Goal: Task Accomplishment & Management: Manage account settings

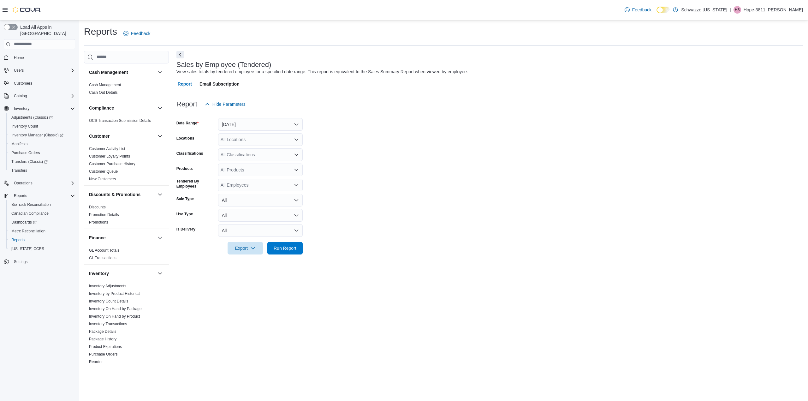
click at [218, 120] on div "Date Range Yesterday" at bounding box center [239, 124] width 126 height 13
click at [229, 122] on button "Yesterday" at bounding box center [260, 124] width 85 height 13
click at [261, 138] on span "Custom Date" at bounding box center [264, 137] width 72 height 8
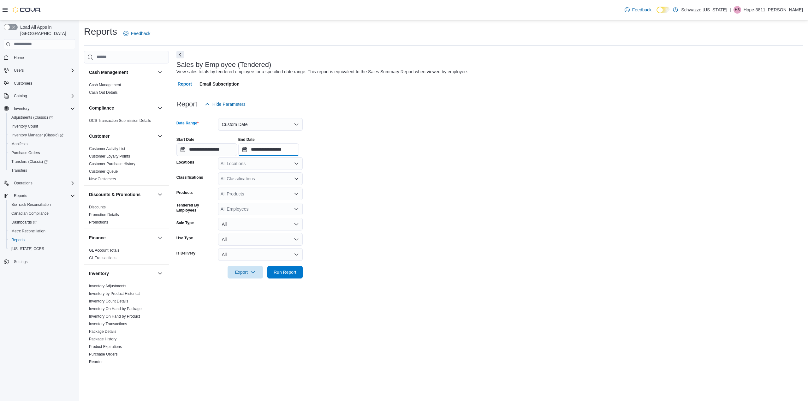
click at [286, 156] on input "**********" at bounding box center [268, 149] width 61 height 13
click at [339, 201] on li "5:00 PM" at bounding box center [344, 203] width 19 height 8
type input "**********"
drag, startPoint x: 269, startPoint y: 162, endPoint x: 285, endPoint y: 169, distance: 17.6
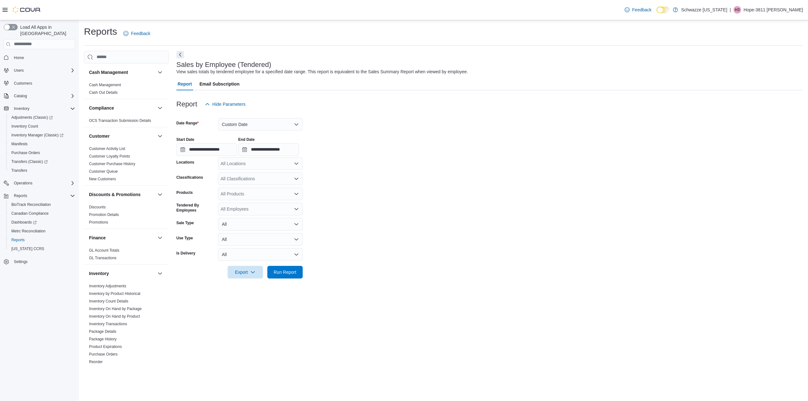
click at [269, 162] on div "All Locations" at bounding box center [260, 163] width 85 height 13
click at [261, 196] on span "RGO15 Sunland Park" at bounding box center [266, 196] width 62 height 6
click at [276, 269] on span "Run Report" at bounding box center [285, 272] width 23 height 6
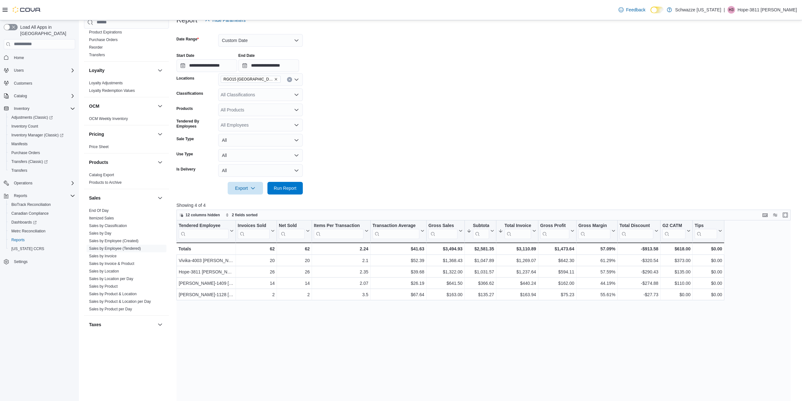
scroll to position [294, 0]
click at [109, 241] on link "Sales by Invoice" at bounding box center [102, 241] width 27 height 4
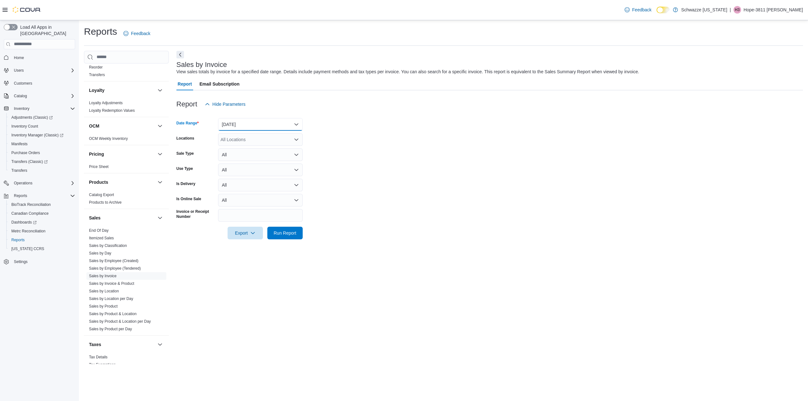
click at [245, 125] on button "Yesterday" at bounding box center [260, 124] width 85 height 13
click at [241, 139] on span "Custom Date" at bounding box center [264, 137] width 72 height 8
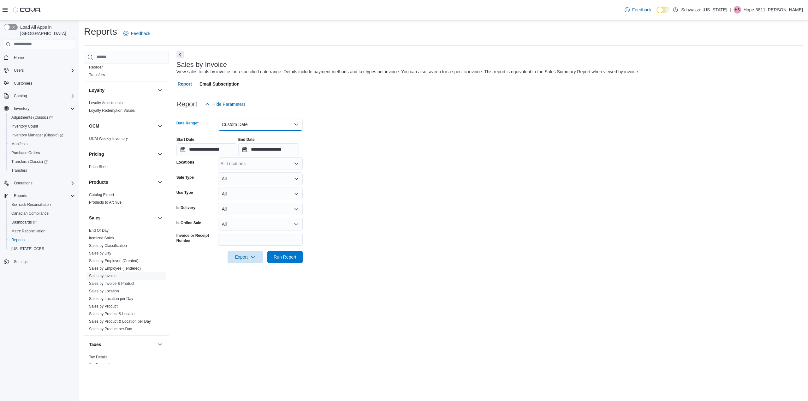
click at [242, 124] on button "Custom Date" at bounding box center [260, 124] width 85 height 13
click at [237, 152] on span "Today" at bounding box center [264, 150] width 72 height 8
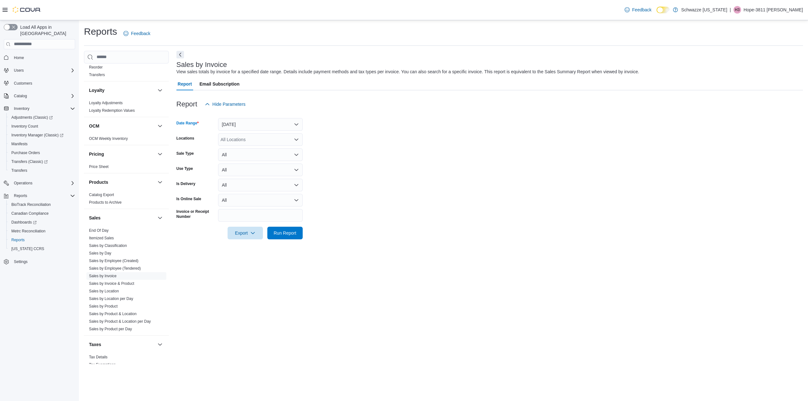
click at [236, 140] on div "All Locations" at bounding box center [260, 139] width 85 height 13
type input "**"
click at [244, 158] on span "RGO15 Sunland Park" at bounding box center [266, 159] width 62 height 6
click at [427, 239] on form "Date Range Today Locations RGO15 Sunland Park Sale Type All Use Type All Is Del…" at bounding box center [489, 174] width 627 height 129
click at [282, 230] on span "Run Report" at bounding box center [285, 232] width 23 height 6
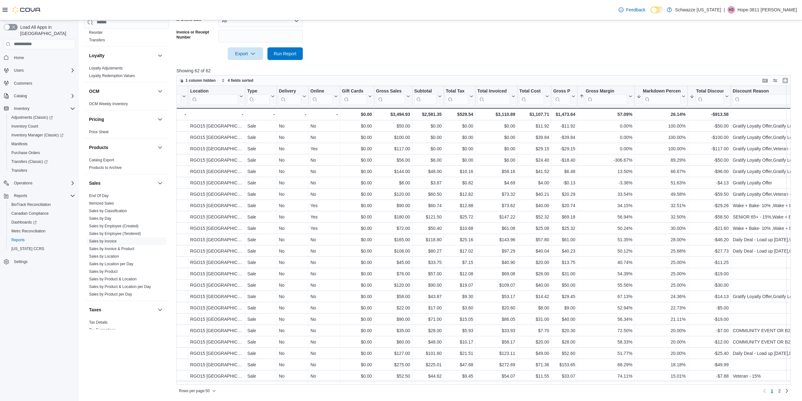
scroll to position [0, 190]
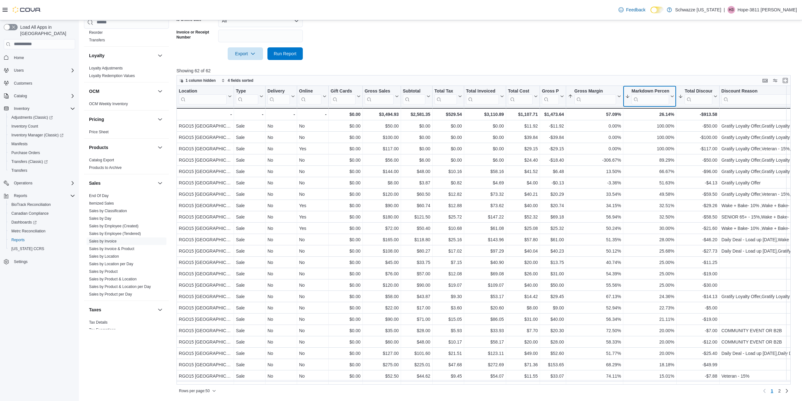
click at [671, 95] on icon at bounding box center [671, 96] width 5 height 4
click at [665, 126] on span "Sort High-Low" at bounding box center [654, 128] width 24 height 5
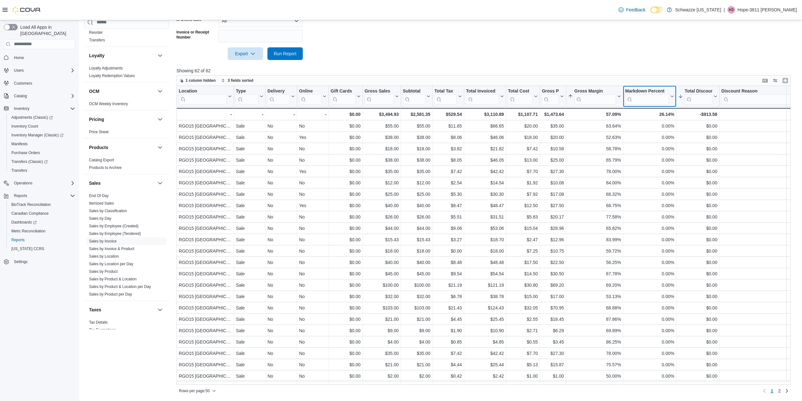
click at [671, 94] on icon at bounding box center [671, 96] width 5 height 4
click at [659, 129] on span "Sort High-Low" at bounding box center [654, 128] width 24 height 5
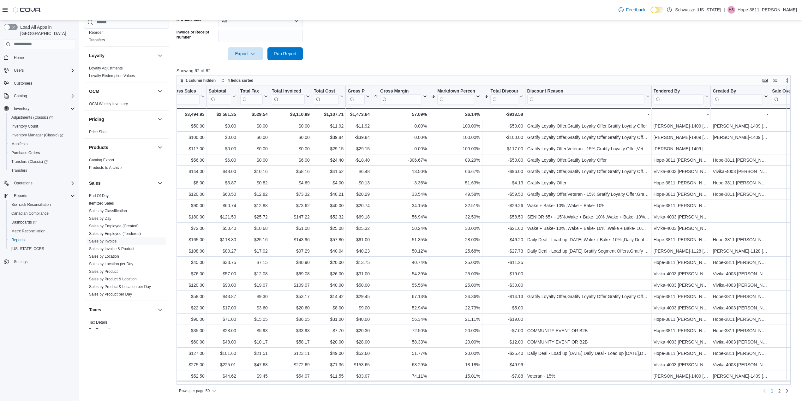
scroll to position [0, 381]
drag, startPoint x: 555, startPoint y: 383, endPoint x: 495, endPoint y: 65, distance: 323.6
click at [495, 65] on div at bounding box center [486, 64] width 620 height 8
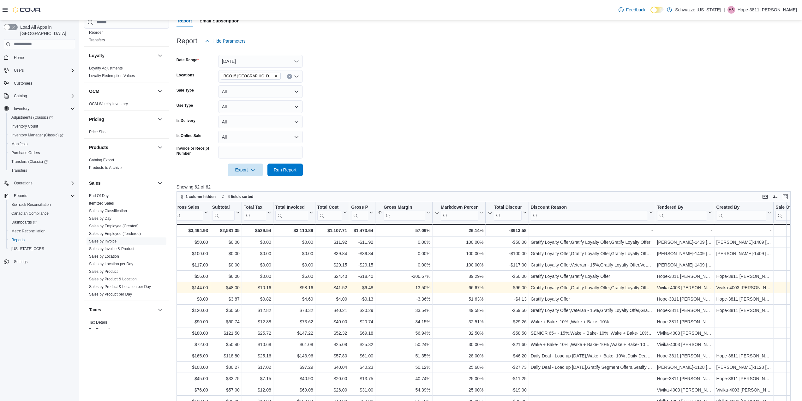
scroll to position [53, 0]
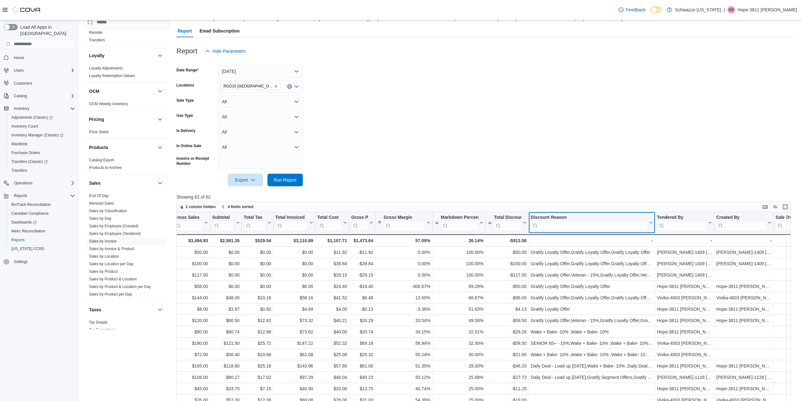
click at [651, 221] on icon at bounding box center [649, 223] width 5 height 4
click at [598, 246] on span "Sort A-Z" at bounding box center [591, 246] width 13 height 5
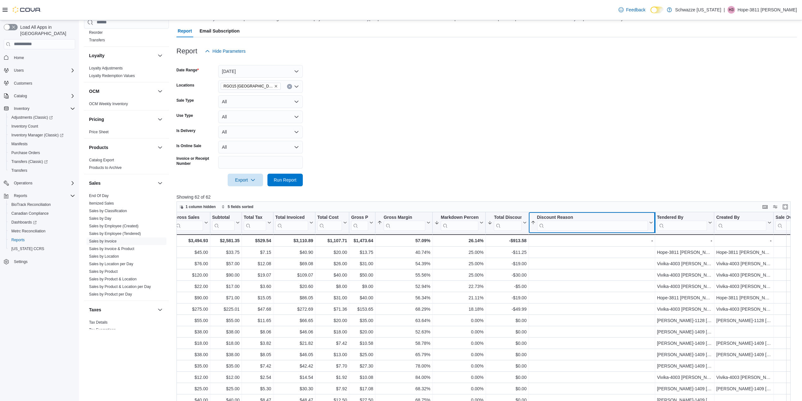
click at [653, 222] on div at bounding box center [654, 222] width 5 height 21
click at [651, 222] on icon at bounding box center [649, 223] width 5 height 4
click at [597, 248] on span "Sort A-Z" at bounding box center [591, 246] width 13 height 5
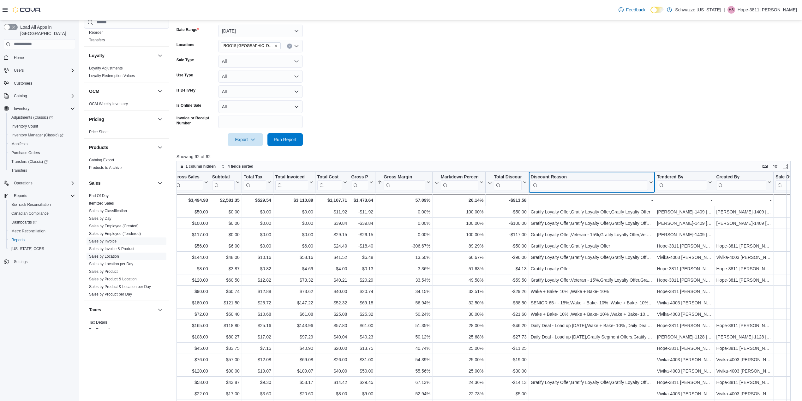
scroll to position [95, 0]
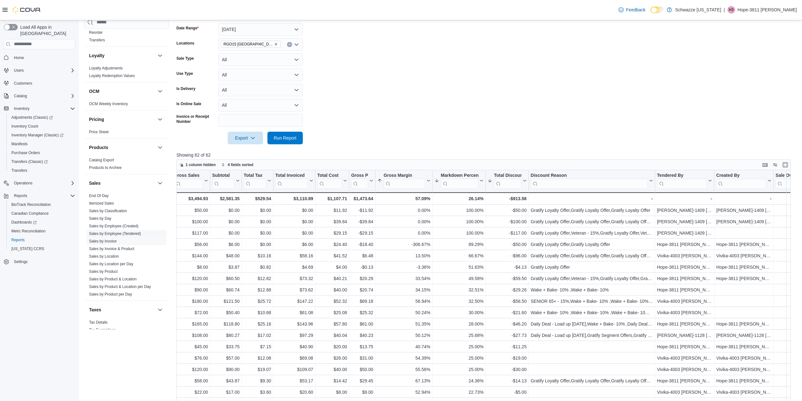
click at [127, 232] on link "Sales by Employee (Tendered)" at bounding box center [115, 233] width 52 height 4
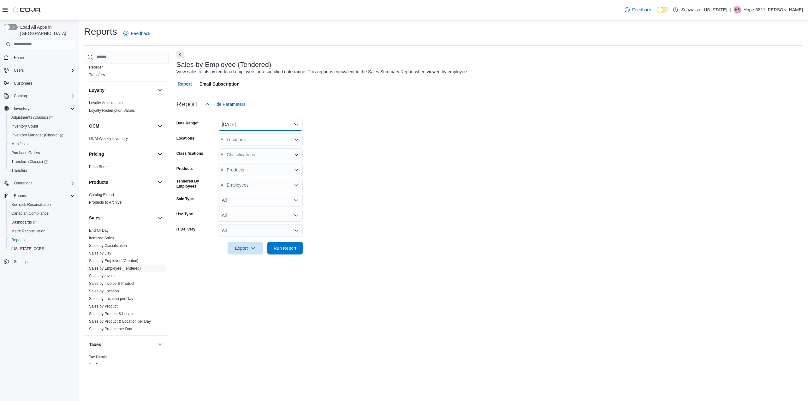
click at [249, 126] on button "Yesterday" at bounding box center [260, 124] width 85 height 13
click at [251, 138] on span "Custom Date" at bounding box center [264, 137] width 72 height 8
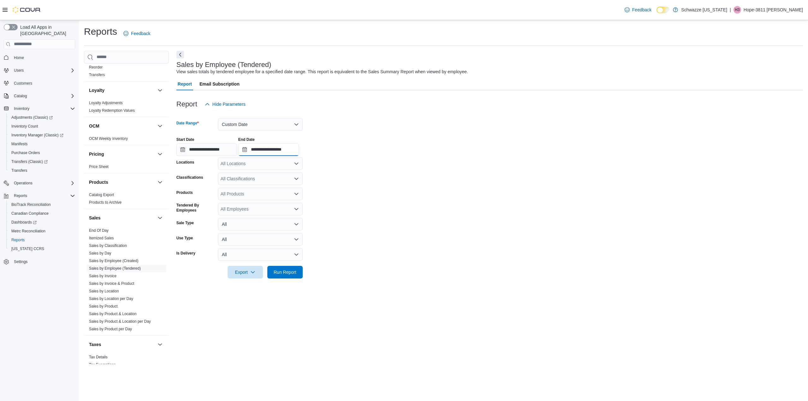
click at [299, 149] on input "**********" at bounding box center [268, 149] width 61 height 13
click at [345, 179] on li "6:00 PM" at bounding box center [344, 178] width 19 height 8
type input "**********"
click at [264, 167] on div "All Locations" at bounding box center [260, 163] width 85 height 13
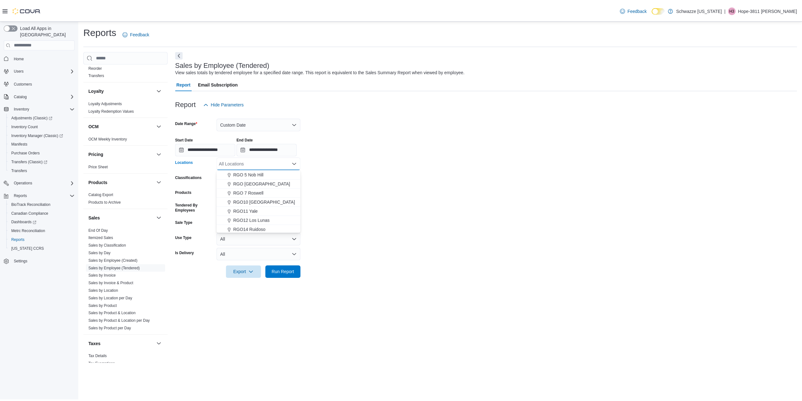
scroll to position [253, 0]
click at [259, 197] on span "RGO15 Sunland Park" at bounding box center [266, 196] width 62 height 6
click at [280, 269] on span "Run Report" at bounding box center [285, 272] width 23 height 6
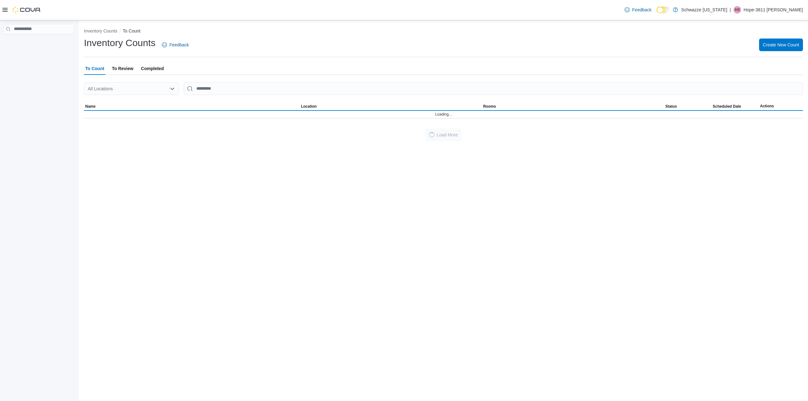
click at [138, 89] on div "All Locations" at bounding box center [131, 88] width 95 height 13
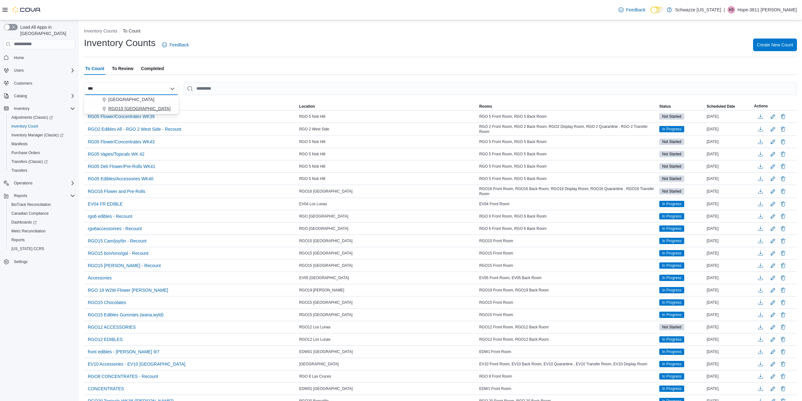
type input "***"
click at [148, 105] on span "RGO15 Sunland Park" at bounding box center [139, 108] width 62 height 6
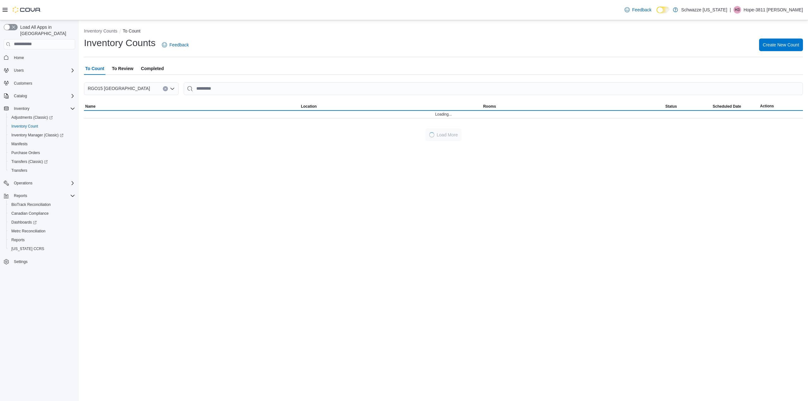
click at [204, 37] on div "Inventory Counts Feedback Create New Count" at bounding box center [443, 45] width 719 height 16
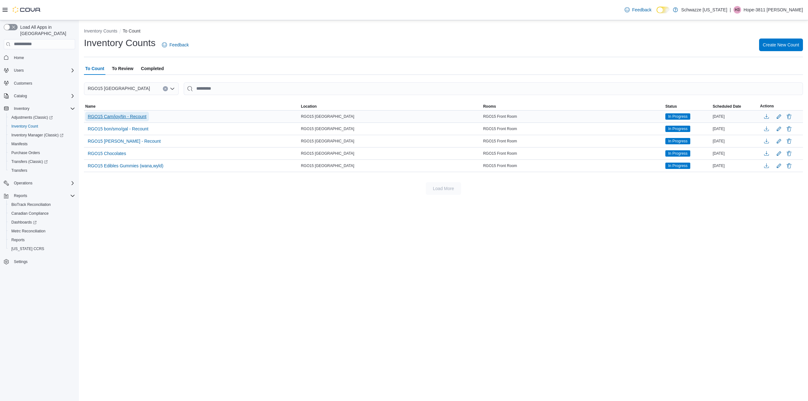
click at [124, 113] on span "RGO15 Cam/joy/tin - Recount" at bounding box center [117, 116] width 59 height 6
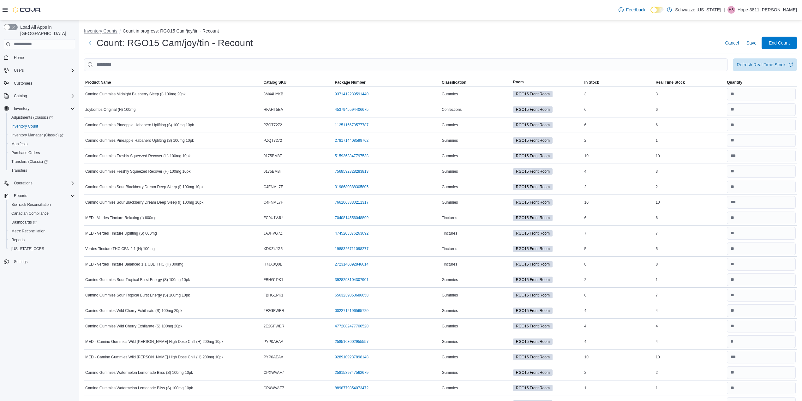
click at [105, 29] on button "Inventory Counts" at bounding box center [100, 30] width 33 height 5
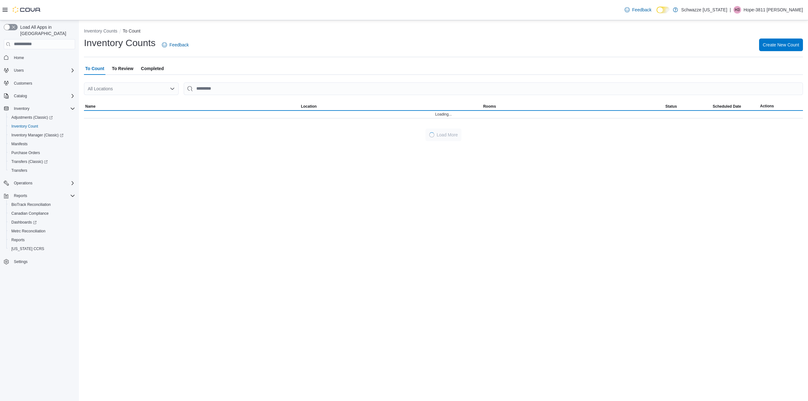
click at [130, 93] on div "All Locations" at bounding box center [131, 88] width 95 height 13
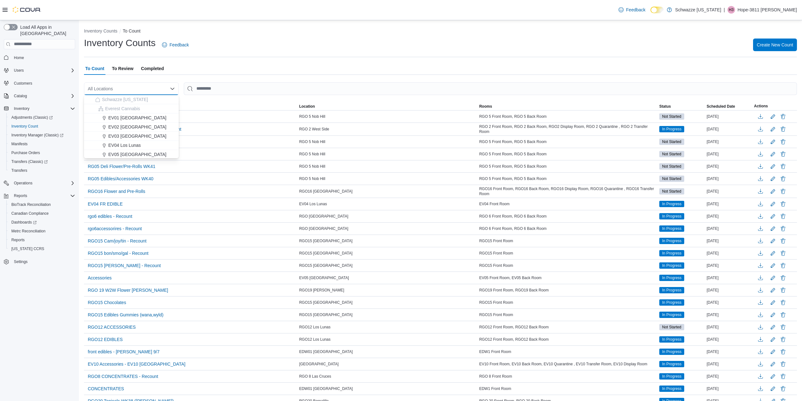
click at [130, 89] on div "All Locations" at bounding box center [131, 88] width 95 height 13
type input "***"
click at [127, 107] on span "RGO15 Sunland Park" at bounding box center [139, 108] width 62 height 6
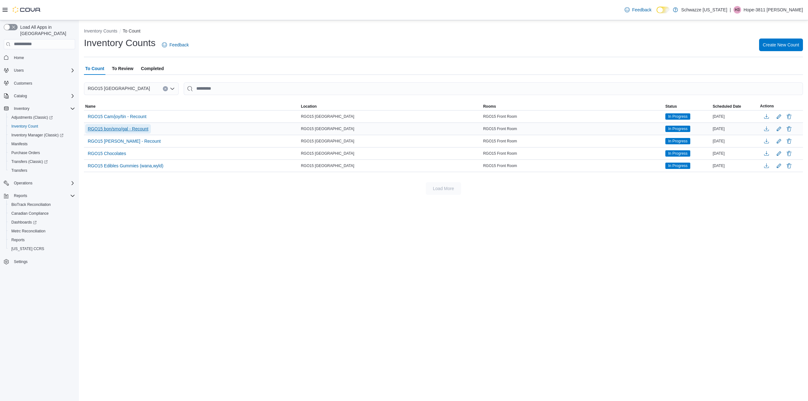
click at [139, 126] on span "RGO15 bon/smo/gal - Recount" at bounding box center [118, 129] width 61 height 6
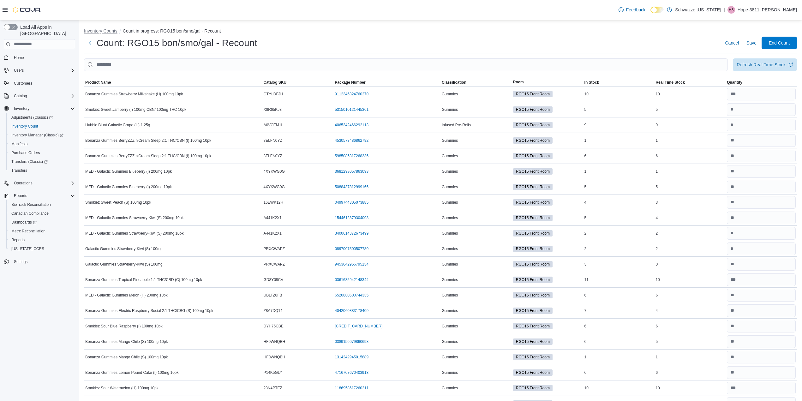
click at [109, 32] on button "Inventory Counts" at bounding box center [100, 30] width 33 height 5
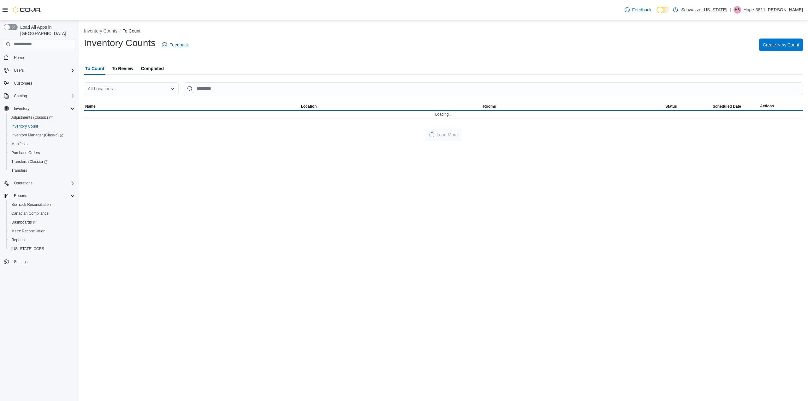
click at [129, 91] on div "All Locations" at bounding box center [131, 88] width 95 height 13
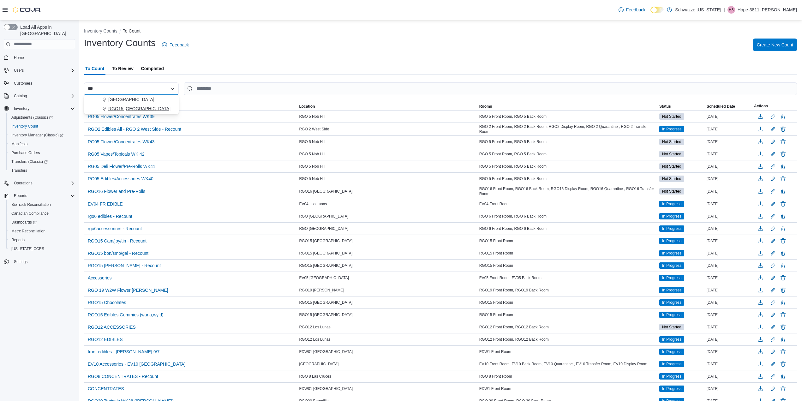
type input "***"
click at [130, 107] on span "RGO15 Sunland Park" at bounding box center [139, 108] width 62 height 6
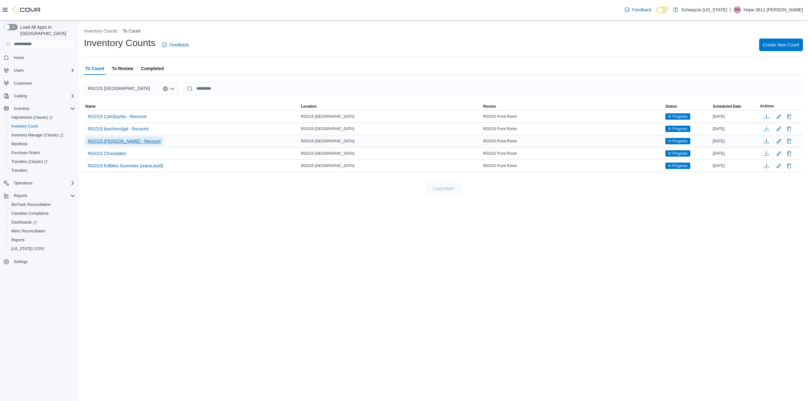
click at [119, 143] on span "RGO15 Bev - Recount" at bounding box center [124, 141] width 73 height 6
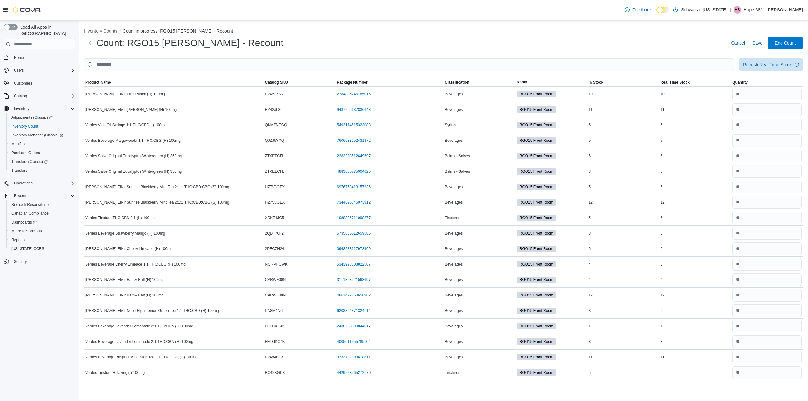
drag, startPoint x: 94, startPoint y: 31, endPoint x: 91, endPoint y: 30, distance: 3.4
click at [91, 30] on button "Inventory Counts" at bounding box center [100, 30] width 33 height 5
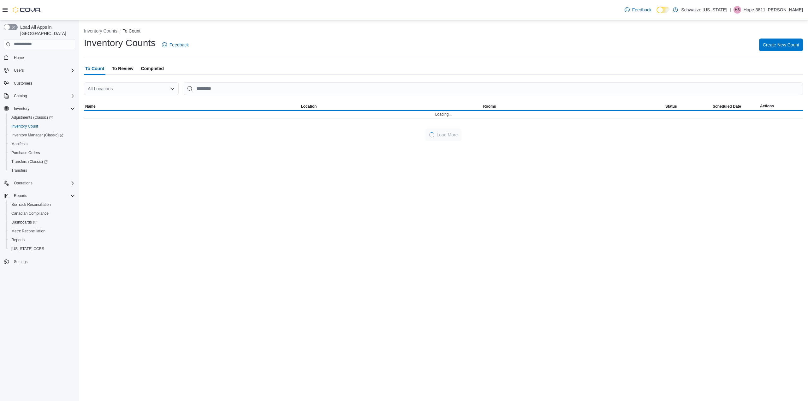
click at [115, 89] on div "All Locations" at bounding box center [131, 88] width 95 height 13
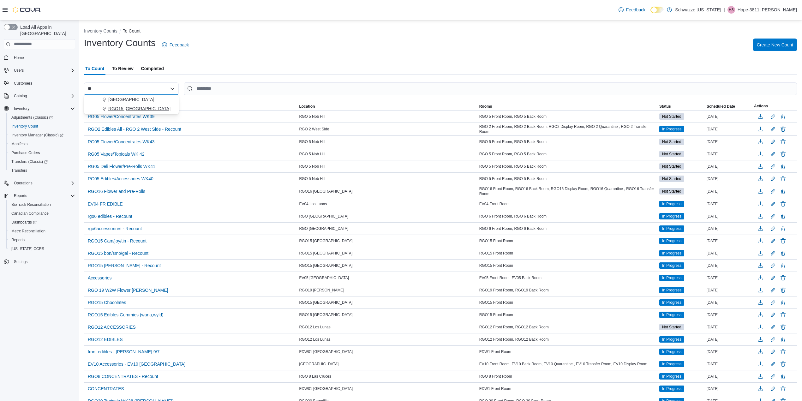
type input "**"
click at [141, 109] on span "RGO15 Sunland Park" at bounding box center [139, 108] width 62 height 6
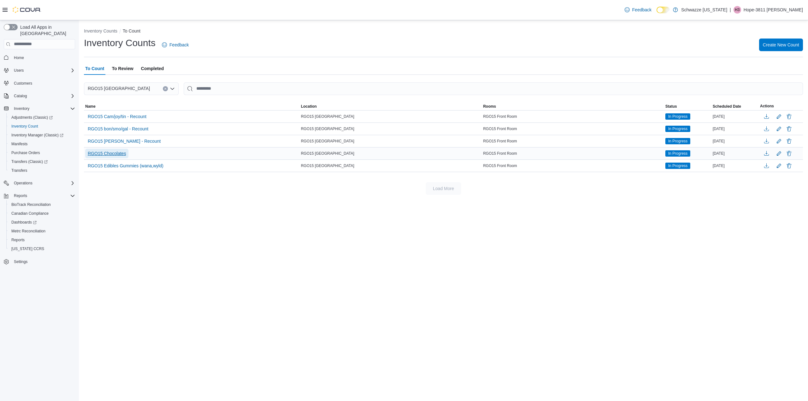
click at [121, 155] on span "RGO15 Chocolates" at bounding box center [107, 153] width 38 height 6
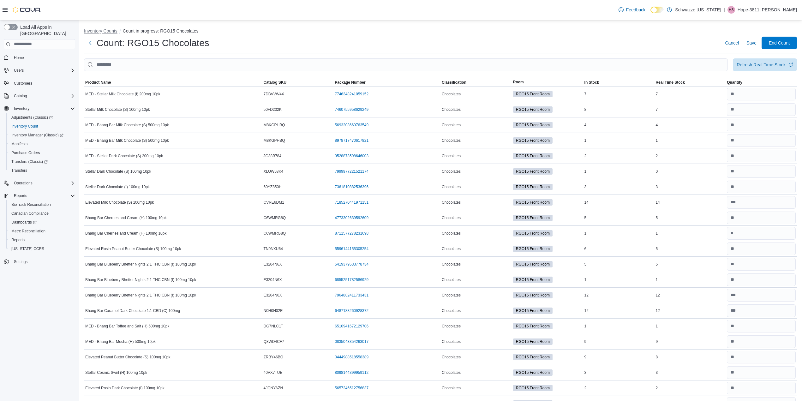
click at [111, 29] on button "Inventory Counts" at bounding box center [100, 30] width 33 height 5
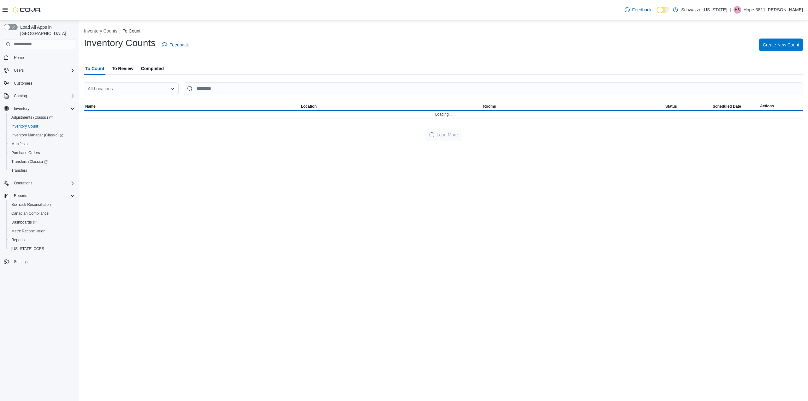
click at [142, 88] on div "All Locations" at bounding box center [131, 88] width 95 height 13
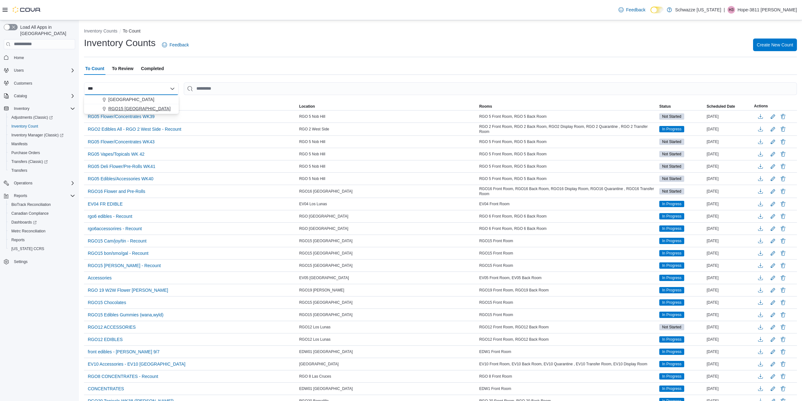
type input "***"
click at [127, 107] on span "RGO15 Sunland Park" at bounding box center [139, 108] width 62 height 6
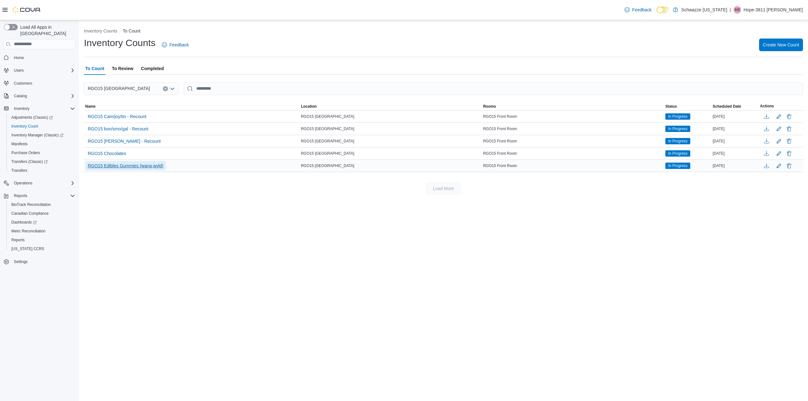
click at [154, 165] on span "RGO15 Edibles Gummies (wana,wyld)" at bounding box center [126, 166] width 76 height 6
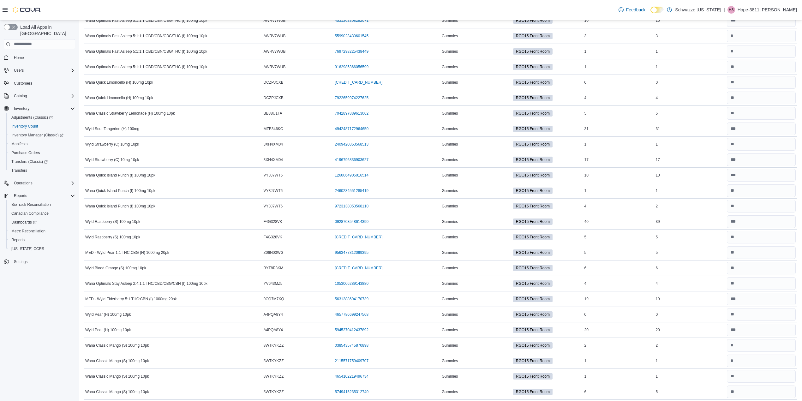
scroll to position [578, 0]
